Goal: Transaction & Acquisition: Book appointment/travel/reservation

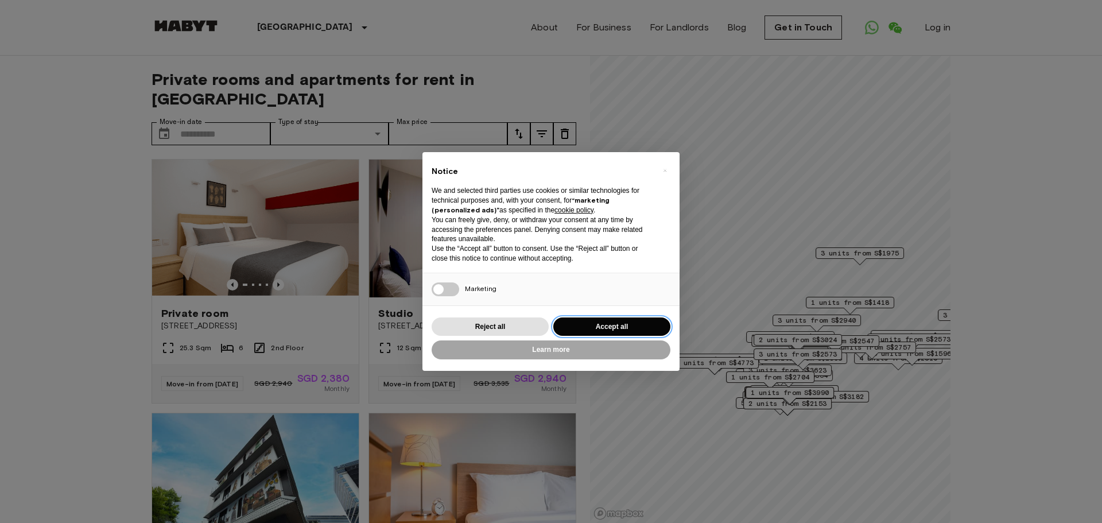
click at [607, 326] on button "Accept all" at bounding box center [611, 326] width 117 height 19
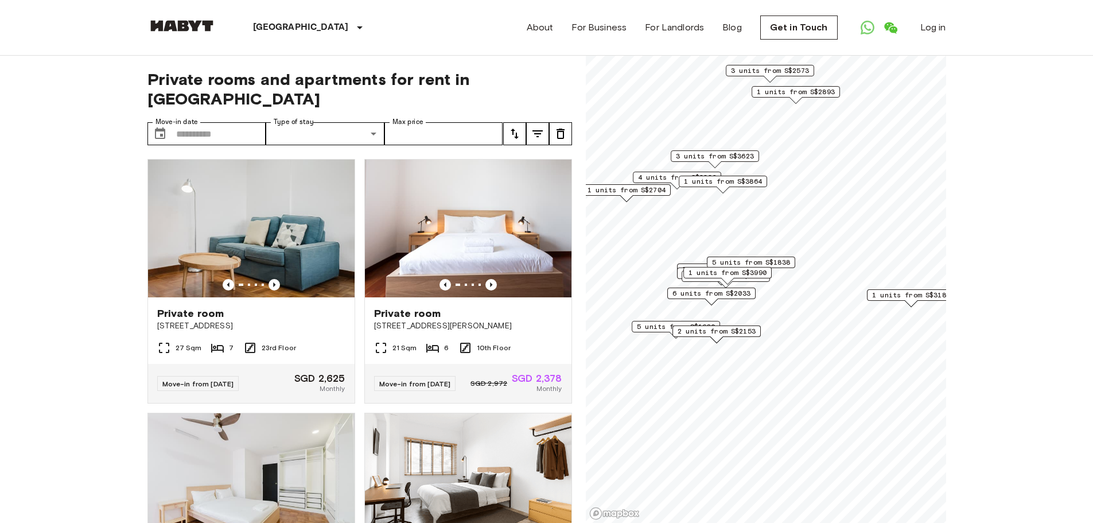
click at [781, 262] on span "5 units from S$1838" at bounding box center [751, 262] width 78 height 10
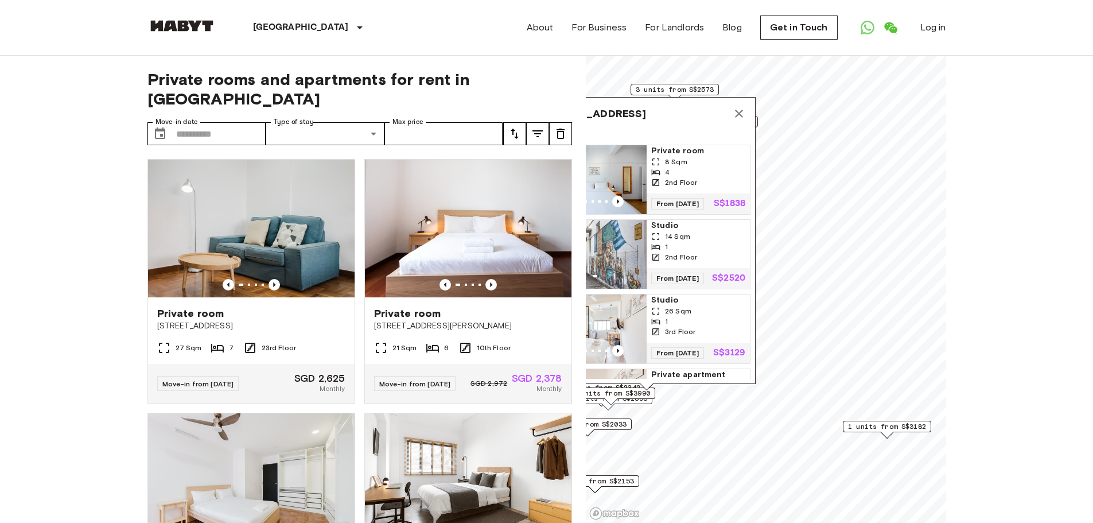
click at [741, 112] on icon "Map marker" at bounding box center [739, 114] width 14 height 14
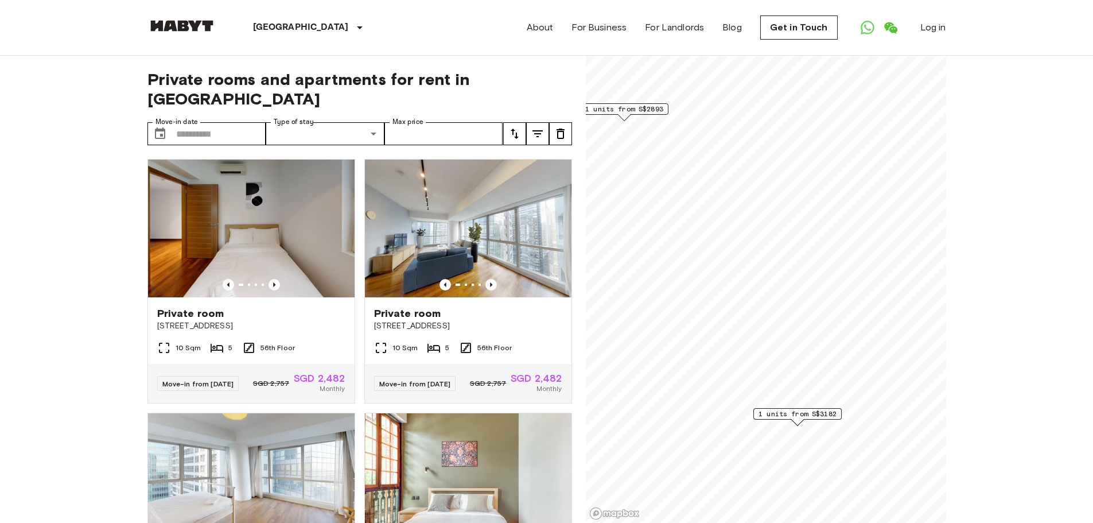
click at [815, 415] on span "1 units from S$3182" at bounding box center [798, 414] width 78 height 10
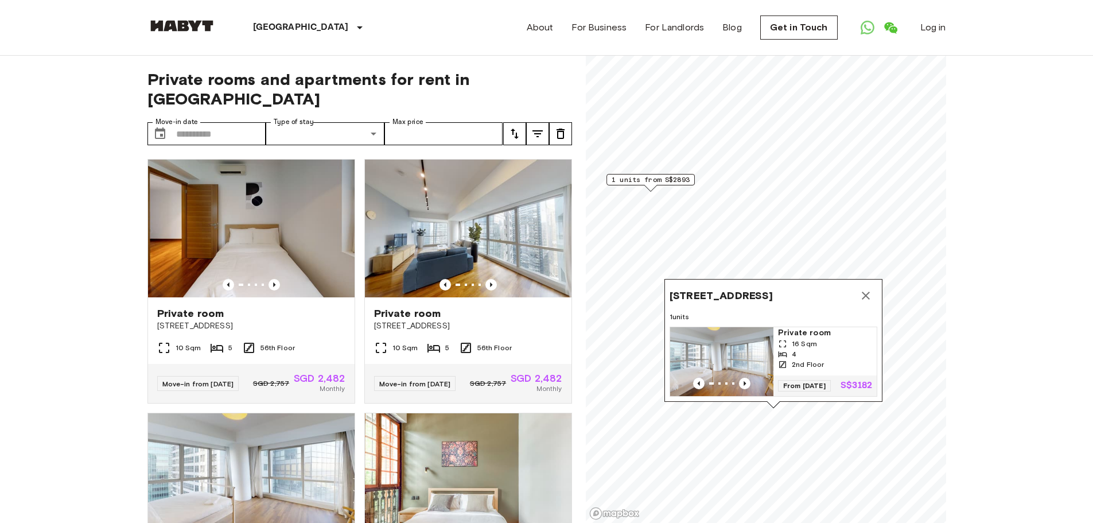
click at [871, 289] on icon "Map marker" at bounding box center [866, 296] width 14 height 14
